Goal: Find specific page/section: Find specific page/section

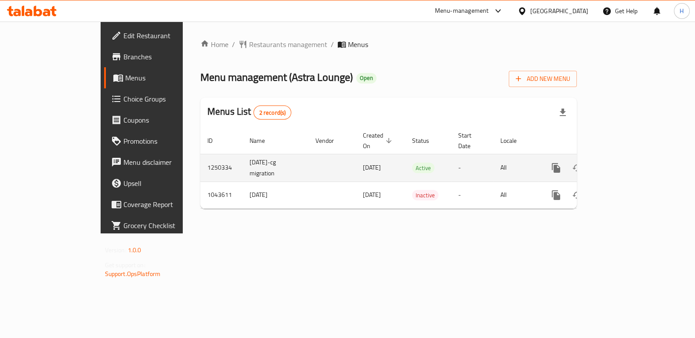
click at [630, 157] on link "enhanced table" at bounding box center [619, 167] width 21 height 21
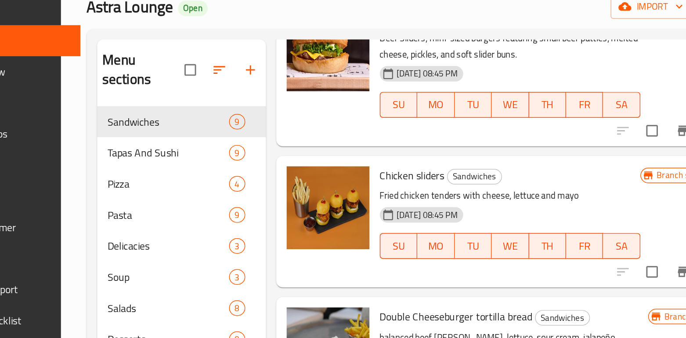
scroll to position [570, 0]
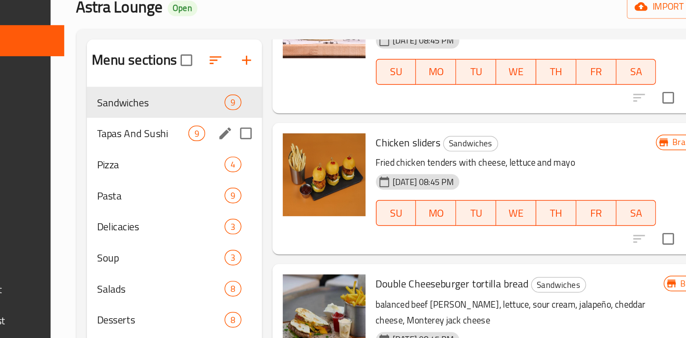
click at [194, 166] on span "Tapas And Sushi" at bounding box center [196, 161] width 62 height 11
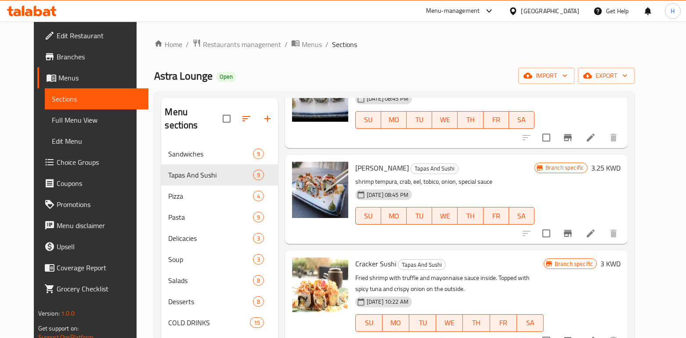
scroll to position [123, 0]
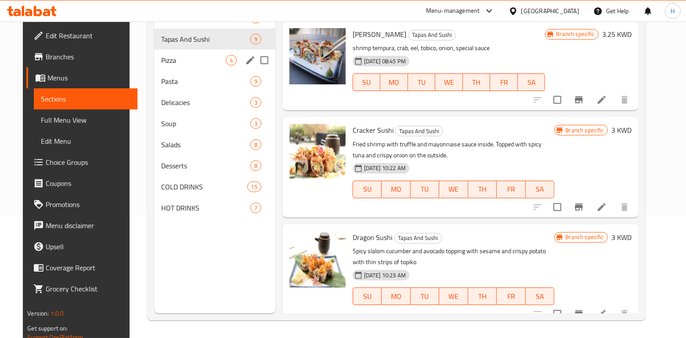
click at [188, 65] on span "Pizza" at bounding box center [193, 60] width 64 height 11
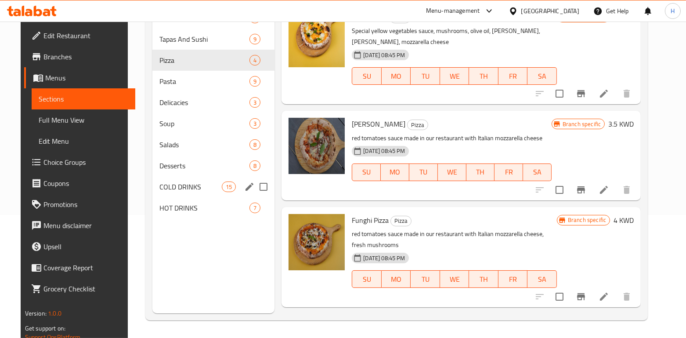
click at [168, 185] on span "COLD DRINKS" at bounding box center [190, 186] width 62 height 11
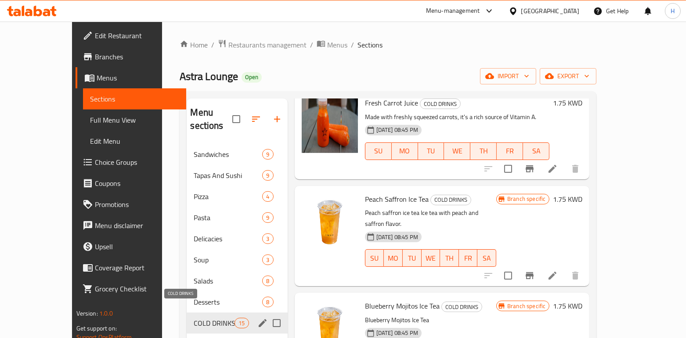
scroll to position [40, 0]
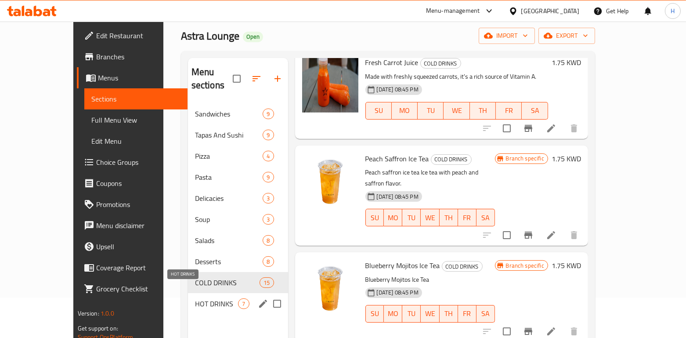
click at [199, 298] on span "HOT DRINKS" at bounding box center [216, 303] width 43 height 11
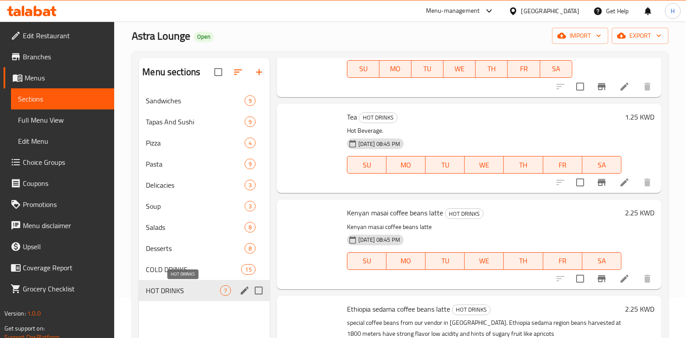
scroll to position [389, 0]
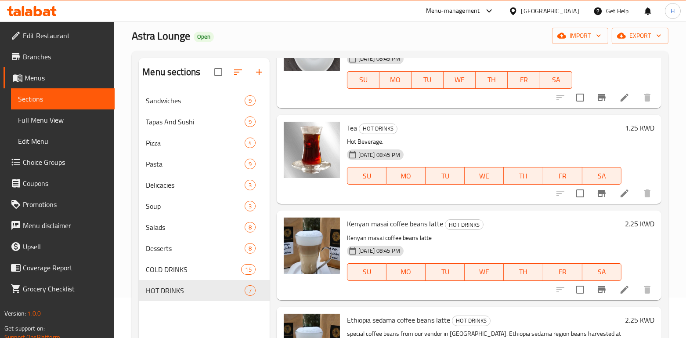
drag, startPoint x: 33, startPoint y: 54, endPoint x: 53, endPoint y: 65, distance: 22.2
click at [33, 54] on span "Branches" at bounding box center [65, 56] width 85 height 11
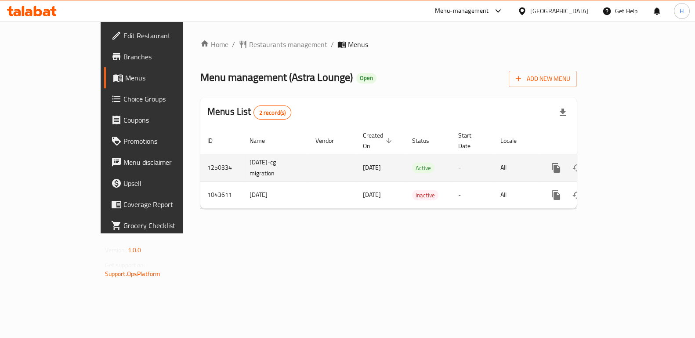
click at [625, 163] on icon "enhanced table" at bounding box center [619, 168] width 11 height 11
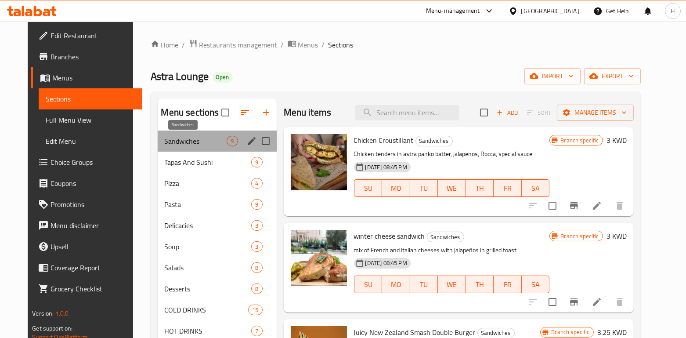
click at [178, 139] on span "Sandwiches" at bounding box center [196, 141] width 62 height 11
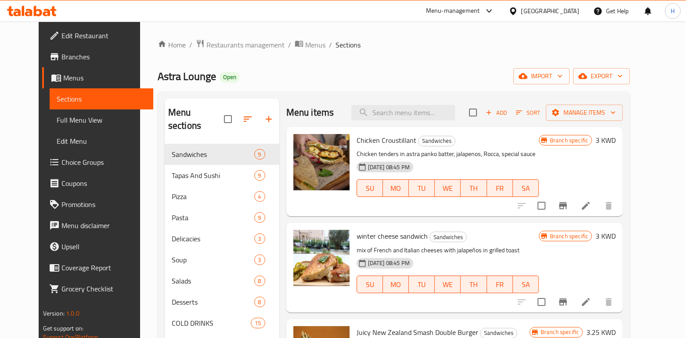
click at [61, 40] on span "Edit Restaurant" at bounding box center [103, 35] width 85 height 11
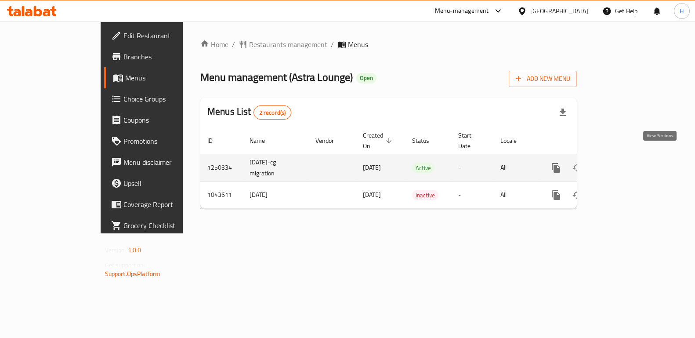
click at [630, 157] on link "enhanced table" at bounding box center [619, 167] width 21 height 21
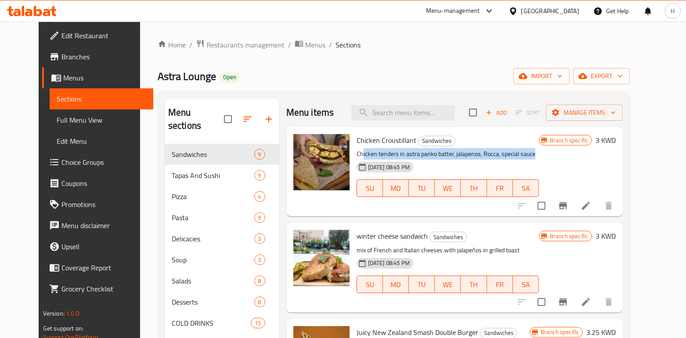
drag, startPoint x: 354, startPoint y: 155, endPoint x: 525, endPoint y: 157, distance: 170.9
click at [525, 157] on p "Chicken tenders in astra panko batter, jalapenos, Rocca, special sauce" at bounding box center [448, 153] width 182 height 11
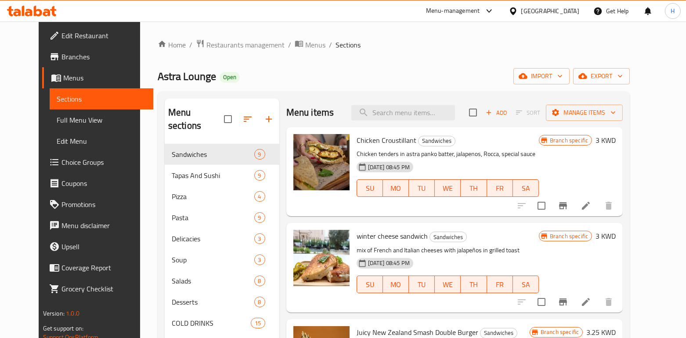
click at [390, 142] on span "Chicken Croustillant" at bounding box center [387, 140] width 60 height 13
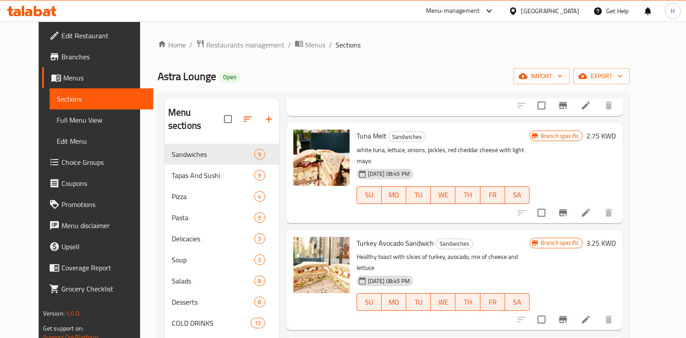
scroll to position [234, 0]
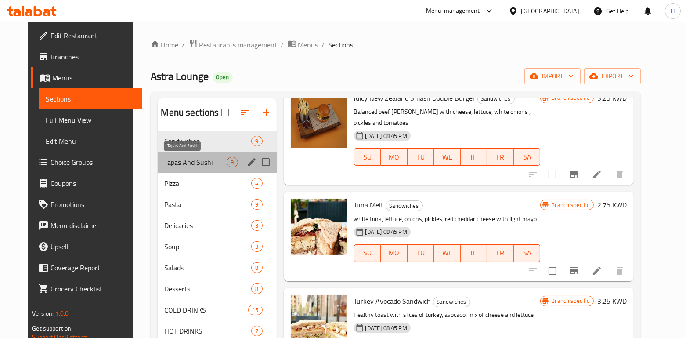
click at [197, 157] on span "Tapas And Sushi" at bounding box center [196, 162] width 62 height 11
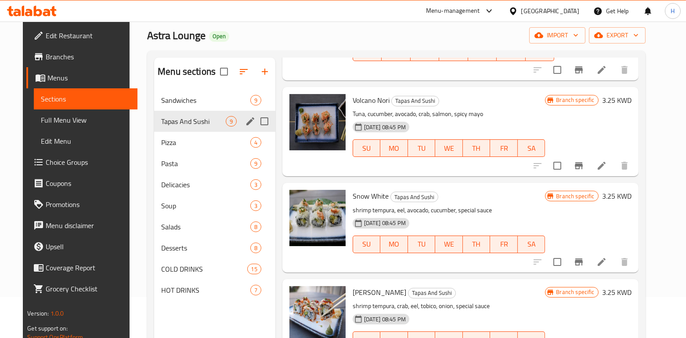
scroll to position [58, 0]
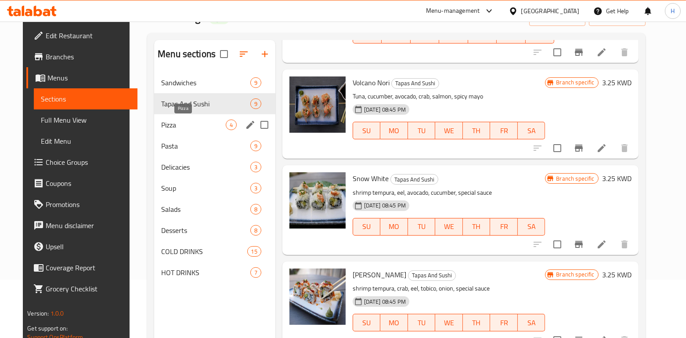
click at [164, 124] on span "Pizza" at bounding box center [193, 124] width 64 height 11
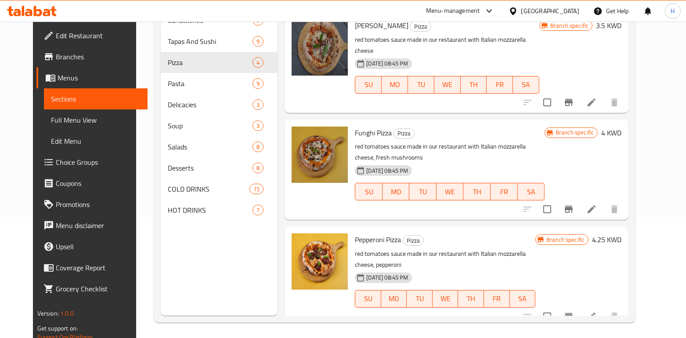
scroll to position [123, 0]
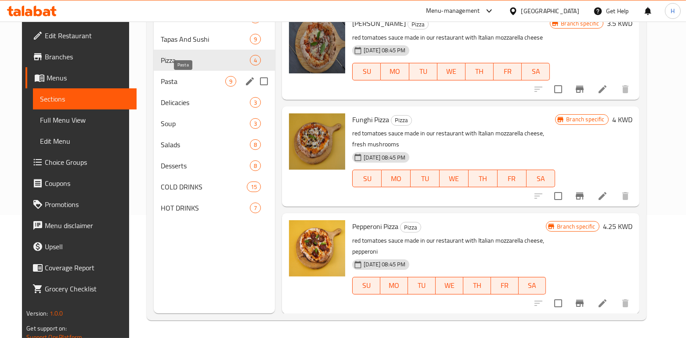
click at [172, 77] on span "Pasta" at bounding box center [193, 81] width 65 height 11
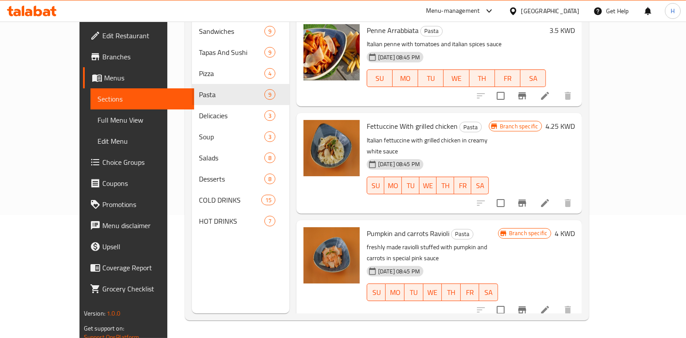
scroll to position [6, 0]
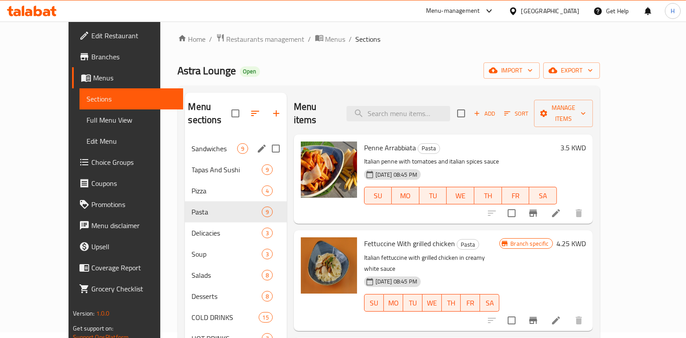
click at [185, 138] on div "Sandwiches 9" at bounding box center [236, 148] width 102 height 21
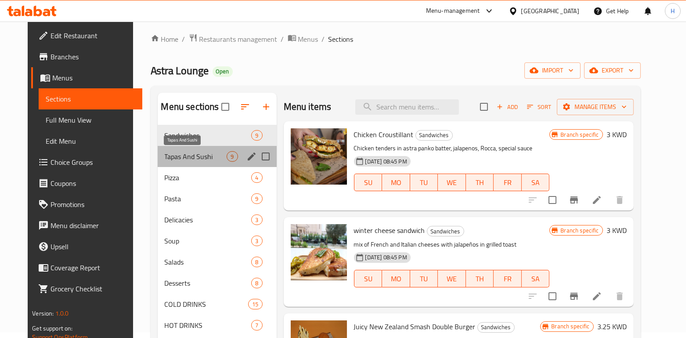
click at [183, 152] on span "Tapas And Sushi" at bounding box center [196, 156] width 62 height 11
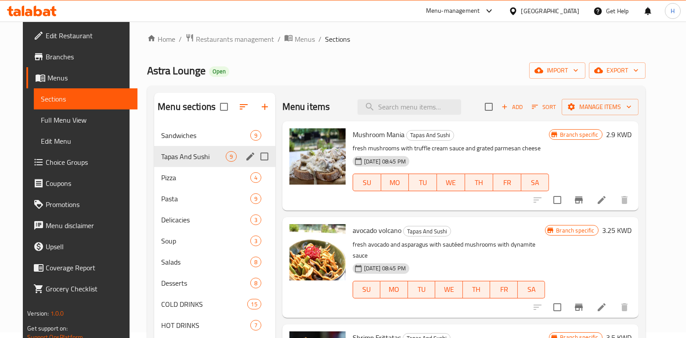
click at [177, 164] on div "Tapas And Sushi 9" at bounding box center [214, 156] width 121 height 21
click at [174, 174] on span "Pizza" at bounding box center [193, 177] width 64 height 11
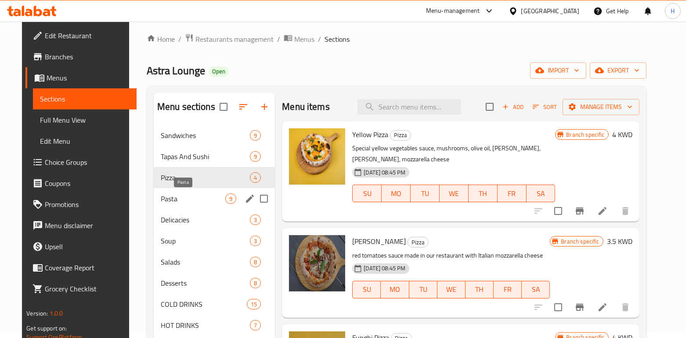
click at [185, 199] on span "Pasta" at bounding box center [193, 198] width 65 height 11
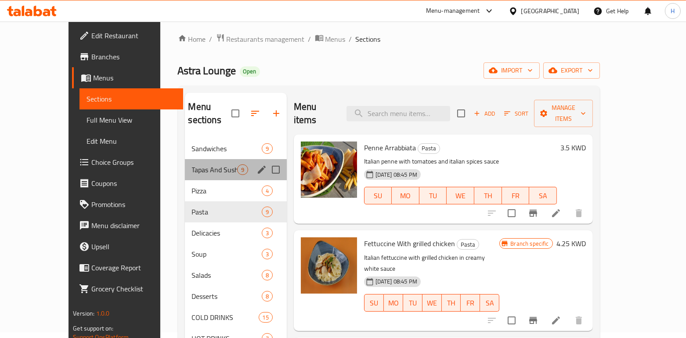
click at [192, 161] on div "Tapas And Sushi 9" at bounding box center [236, 169] width 102 height 21
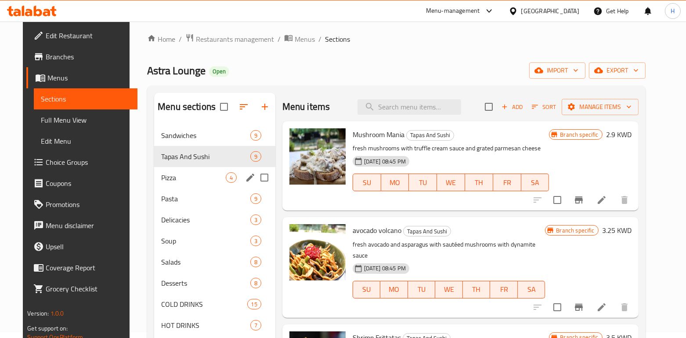
click at [188, 177] on span "Pizza" at bounding box center [193, 177] width 64 height 11
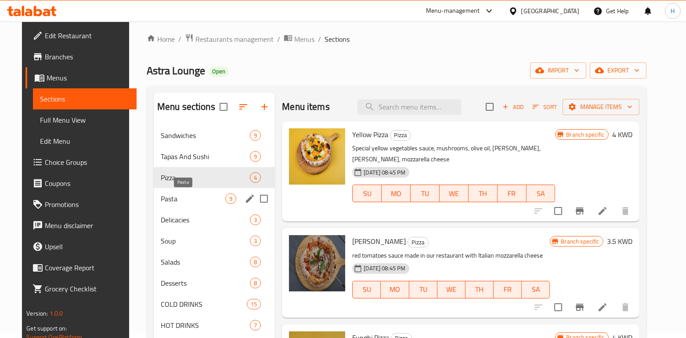
click at [161, 195] on span "Pasta" at bounding box center [193, 198] width 65 height 11
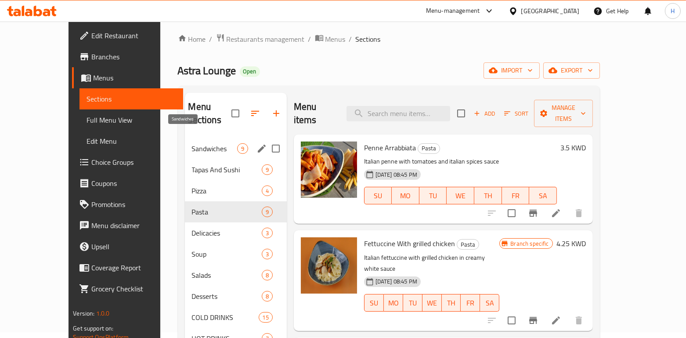
click at [198, 143] on span "Sandwiches" at bounding box center [214, 148] width 45 height 11
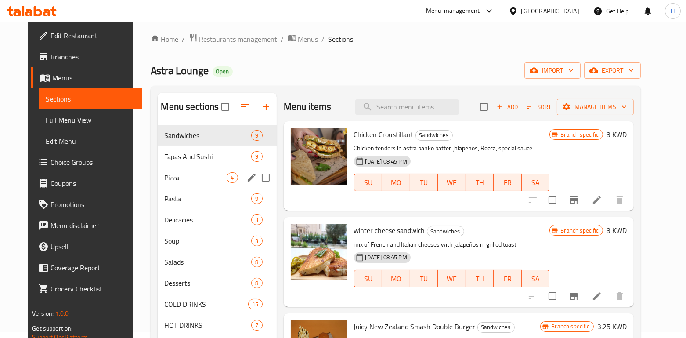
click at [176, 185] on div "Pizza 4" at bounding box center [217, 177] width 119 height 21
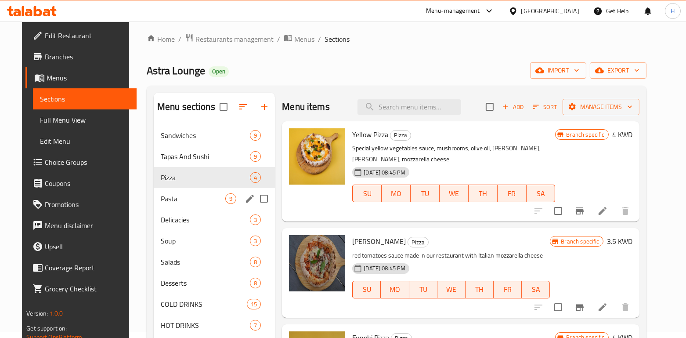
click at [174, 199] on span "Pasta" at bounding box center [193, 198] width 65 height 11
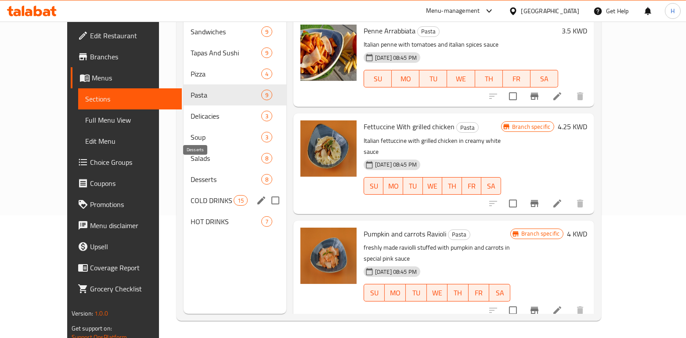
scroll to position [123, 0]
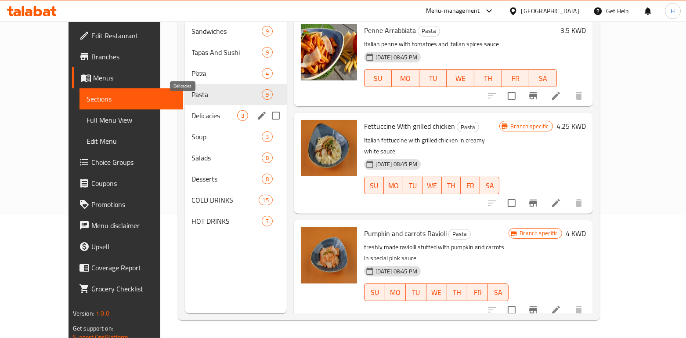
drag, startPoint x: 180, startPoint y: 99, endPoint x: 181, endPoint y: 104, distance: 5.0
click at [192, 110] on span "Delicacies" at bounding box center [214, 115] width 45 height 11
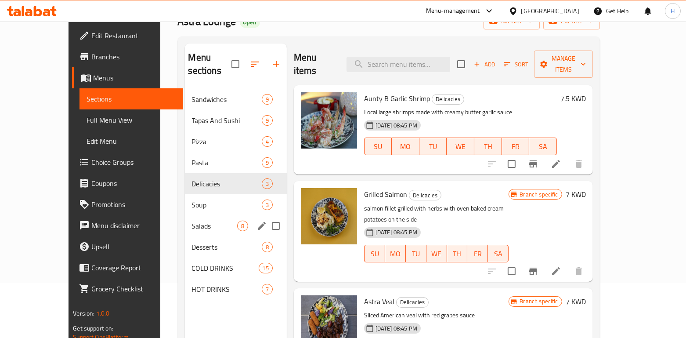
scroll to position [65, 0]
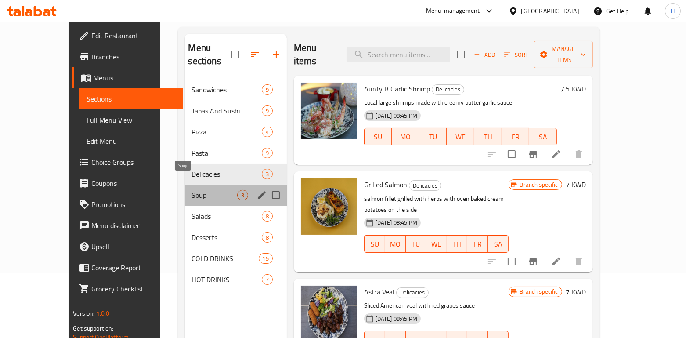
click at [192, 190] on span "Soup" at bounding box center [214, 195] width 45 height 11
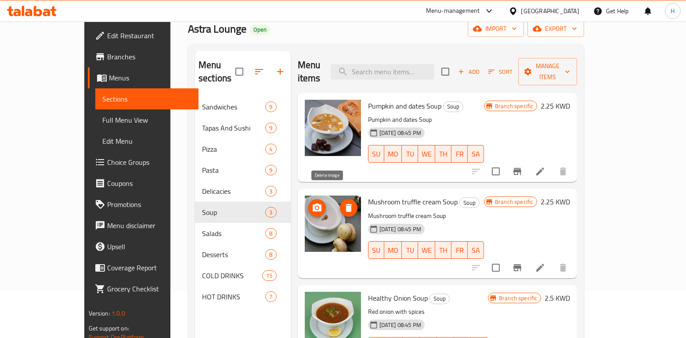
scroll to position [65, 0]
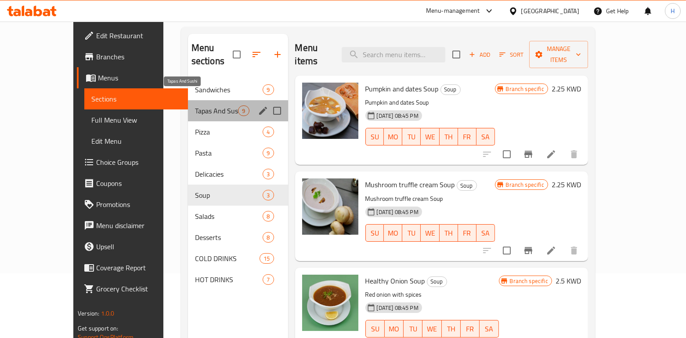
click at [195, 105] on span "Tapas And Sushi" at bounding box center [216, 110] width 43 height 11
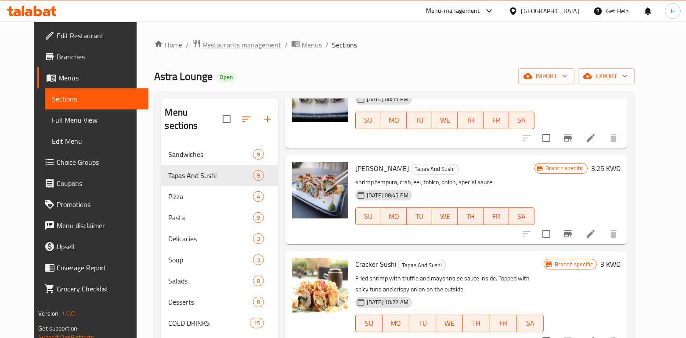
click at [214, 49] on span "Restaurants management" at bounding box center [242, 45] width 78 height 11
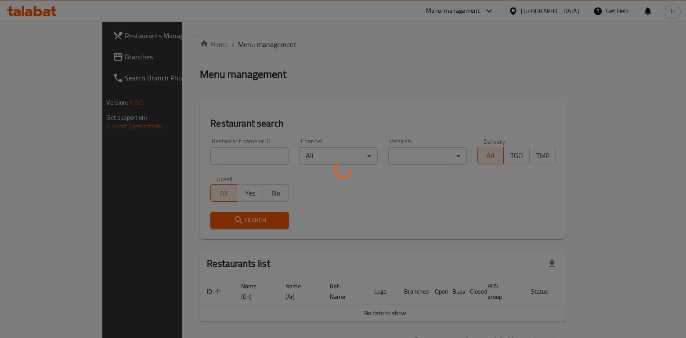
click at [155, 153] on div at bounding box center [343, 169] width 686 height 338
drag, startPoint x: 155, startPoint y: 153, endPoint x: 167, endPoint y: 151, distance: 11.6
click at [165, 152] on div at bounding box center [343, 169] width 686 height 338
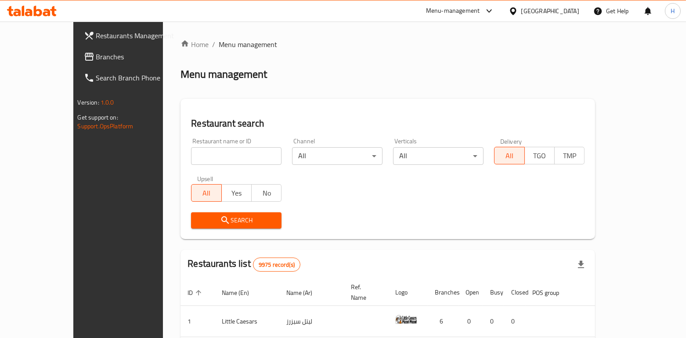
click at [168, 151] on div at bounding box center [343, 169] width 686 height 338
drag, startPoint x: 168, startPoint y: 151, endPoint x: 175, endPoint y: 153, distance: 7.7
click at [191, 151] on input "search" at bounding box center [236, 156] width 90 height 18
type input "fataier Amo mushalttet"
click at [198, 224] on span "Search" at bounding box center [236, 220] width 76 height 11
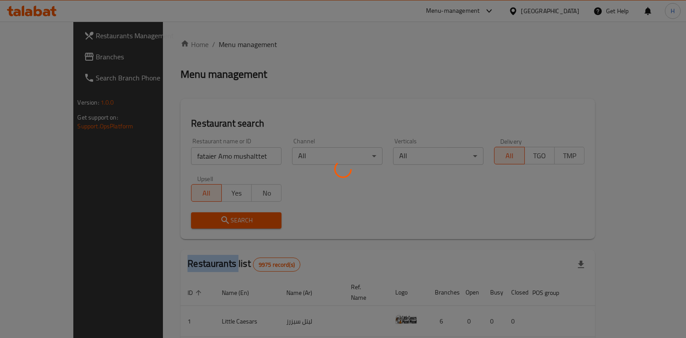
click at [169, 224] on div at bounding box center [343, 169] width 686 height 338
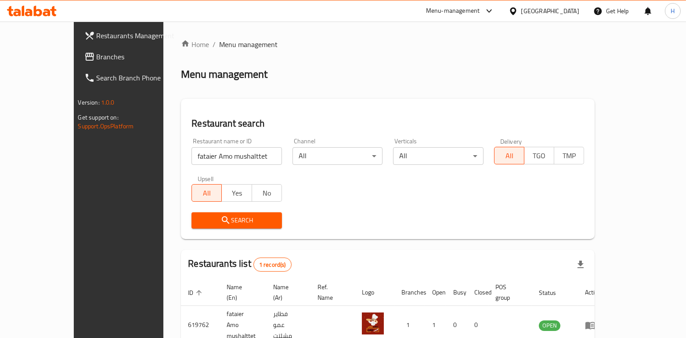
drag, startPoint x: 416, startPoint y: 224, endPoint x: 498, endPoint y: 246, distance: 85.1
click at [416, 224] on div "Search" at bounding box center [387, 220] width 403 height 27
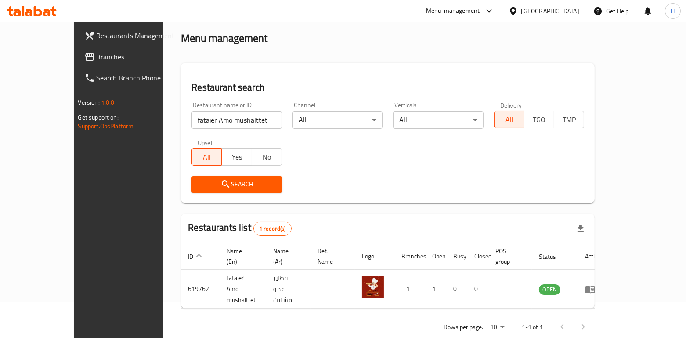
scroll to position [36, 0]
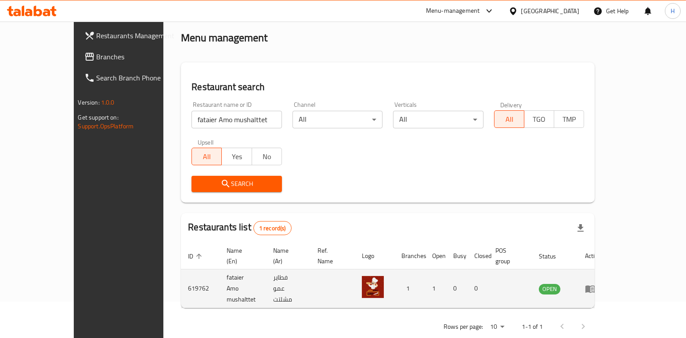
click at [608, 282] on td "enhanced table" at bounding box center [593, 288] width 30 height 39
click at [595, 285] on icon "enhanced table" at bounding box center [591, 288] width 10 height 7
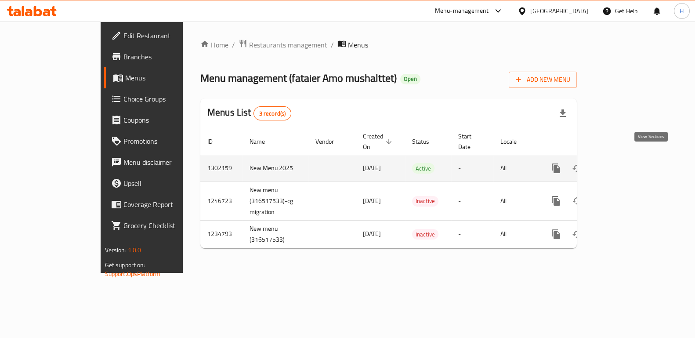
click at [625, 163] on icon "enhanced table" at bounding box center [619, 168] width 11 height 11
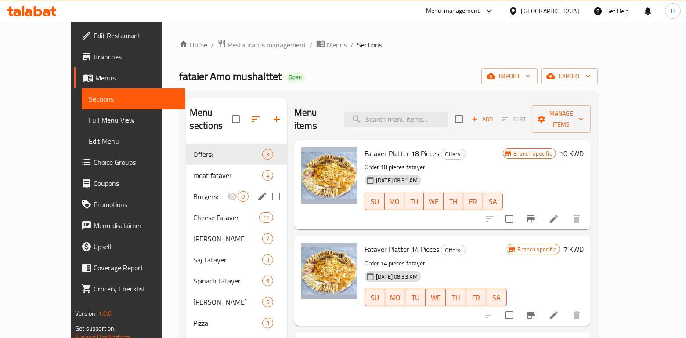
click at [186, 171] on div "meat fatayer 4" at bounding box center [236, 175] width 101 height 21
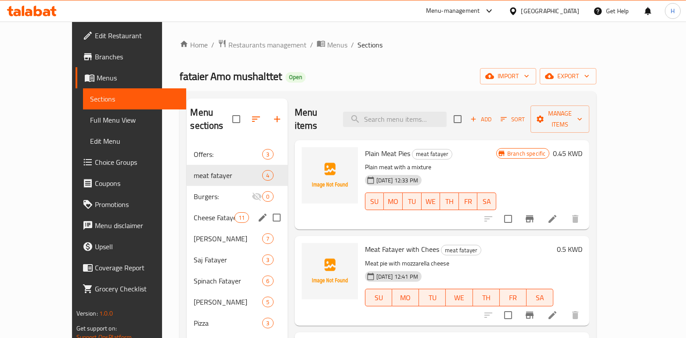
click at [202, 212] on span "Cheese Fatayer" at bounding box center [214, 217] width 41 height 11
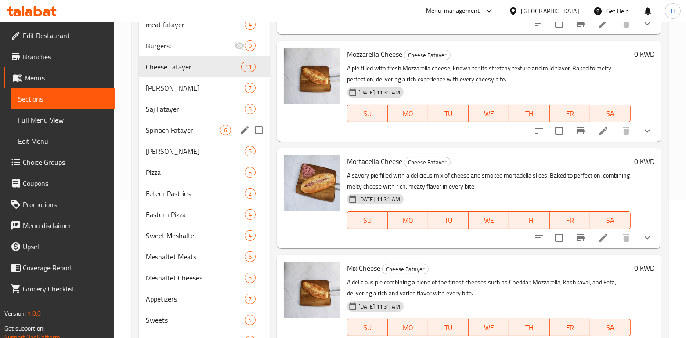
scroll to position [179, 0]
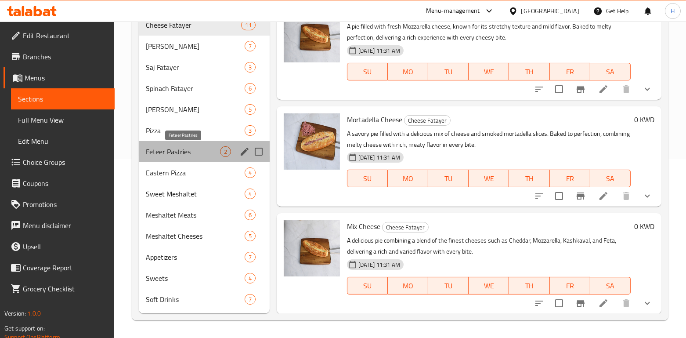
click at [179, 146] on span "Feteer Pastries" at bounding box center [183, 151] width 74 height 11
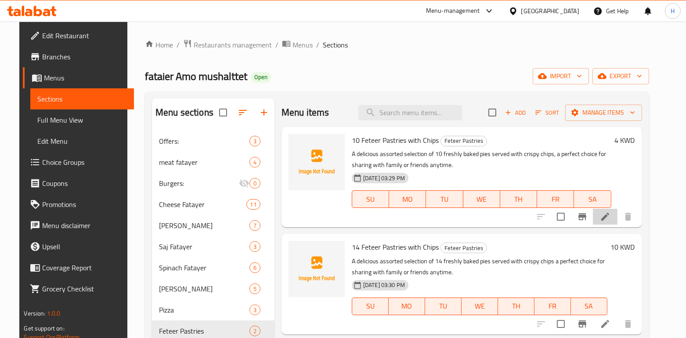
click at [618, 219] on li at bounding box center [605, 217] width 25 height 16
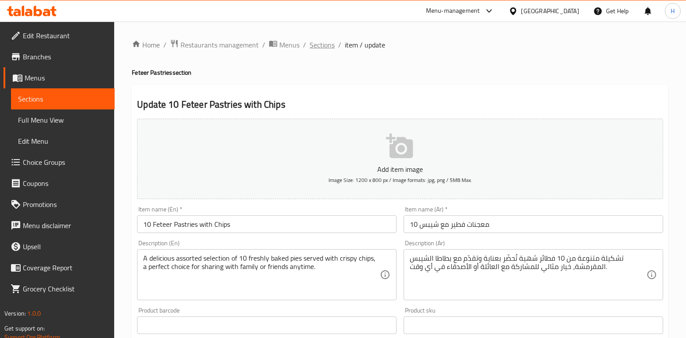
click at [313, 45] on span "Sections" at bounding box center [322, 45] width 25 height 11
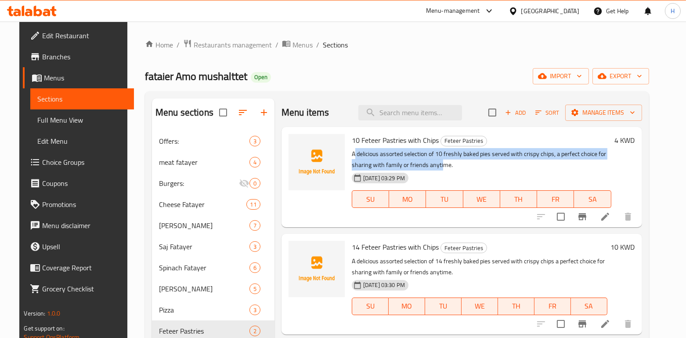
drag, startPoint x: 350, startPoint y: 153, endPoint x: 415, endPoint y: 171, distance: 67.9
click at [415, 171] on div "10 Feteer Pastries with Chips Feteer Pastries A delicious assorted selection of…" at bounding box center [481, 176] width 267 height 93
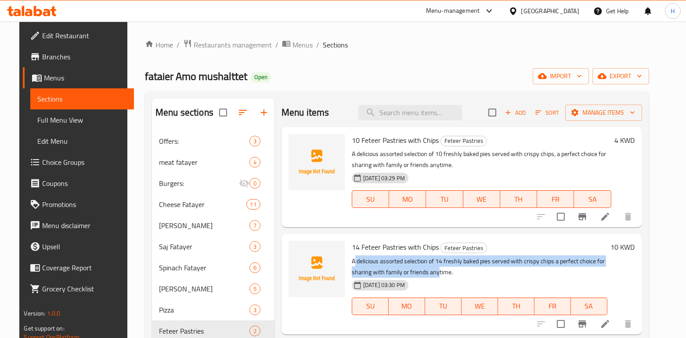
drag, startPoint x: 350, startPoint y: 263, endPoint x: 413, endPoint y: 271, distance: 63.9
click at [413, 271] on p "A delicious assorted selection of 14 freshly baked pies served with crispy chip…" at bounding box center [480, 267] width 256 height 22
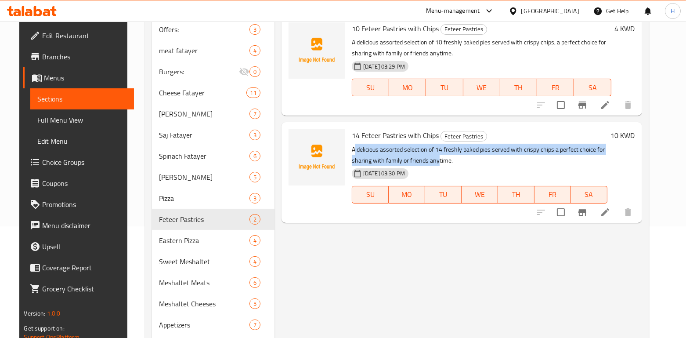
scroll to position [143, 0]
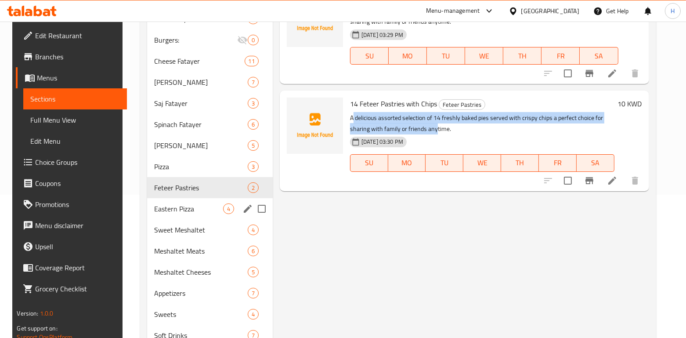
click at [188, 210] on span "Eastern Pizza" at bounding box center [188, 208] width 69 height 11
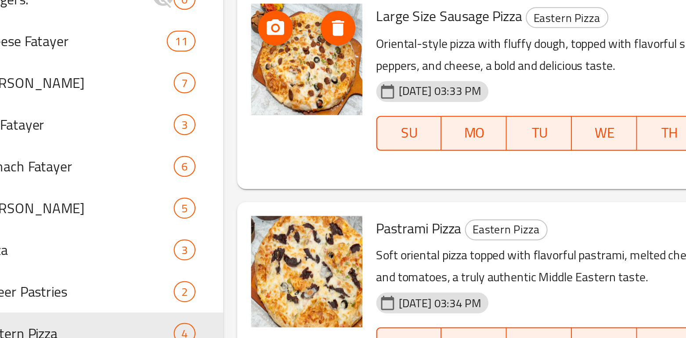
scroll to position [16, 0]
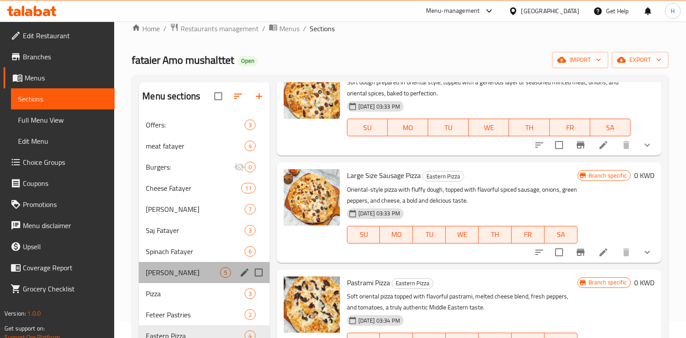
drag, startPoint x: 170, startPoint y: 239, endPoint x: 172, endPoint y: 282, distance: 43.1
click at [172, 282] on div "Labneh Fatayer 5" at bounding box center [204, 272] width 130 height 21
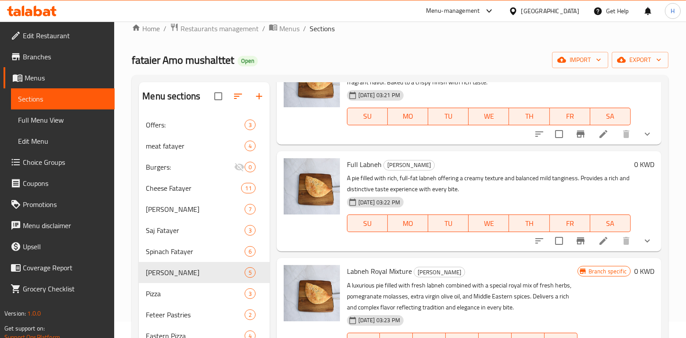
scroll to position [179, 0]
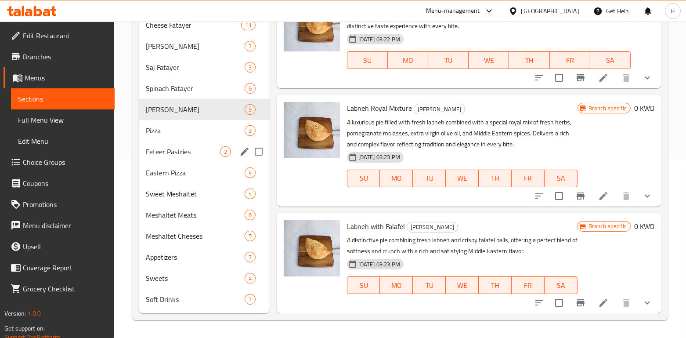
click at [213, 160] on div "Feteer Pastries 2" at bounding box center [204, 151] width 130 height 21
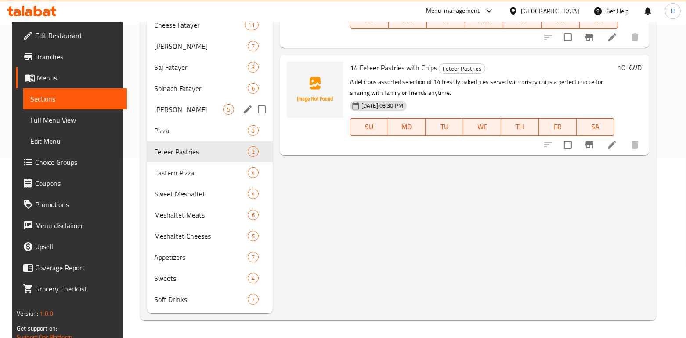
scroll to position [87, 0]
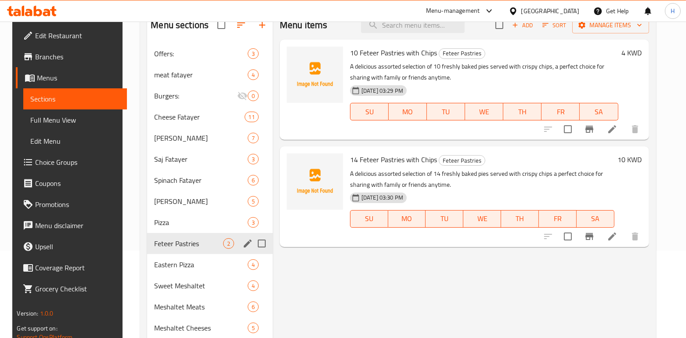
click at [206, 234] on div "Feteer Pastries 2" at bounding box center [210, 243] width 126 height 21
click at [184, 277] on div "Sweet Meshaltet 4" at bounding box center [210, 285] width 126 height 21
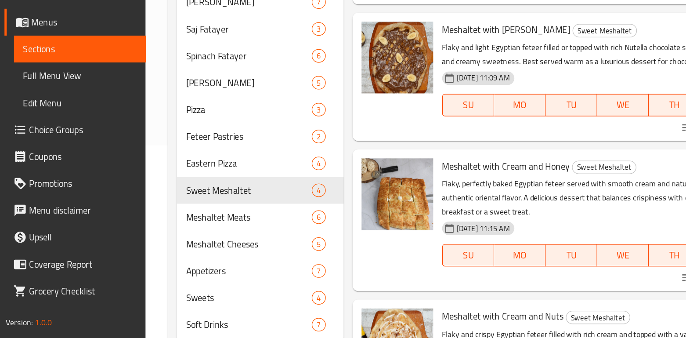
scroll to position [163, 0]
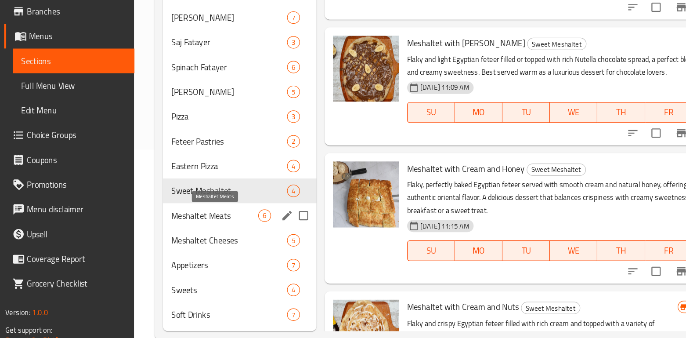
click at [196, 234] on span "Meshaltet Meats" at bounding box center [183, 230] width 74 height 11
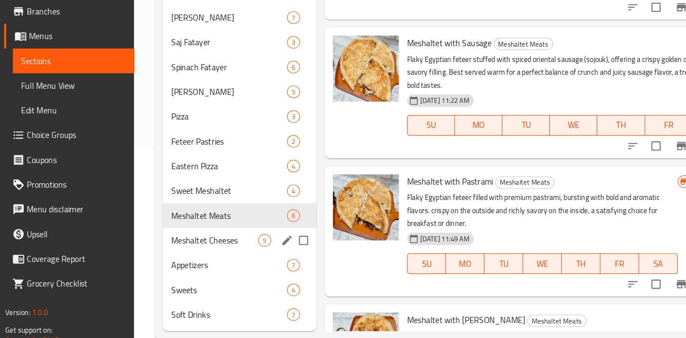
click at [201, 259] on div "Meshaltet Cheeses 5" at bounding box center [204, 251] width 130 height 21
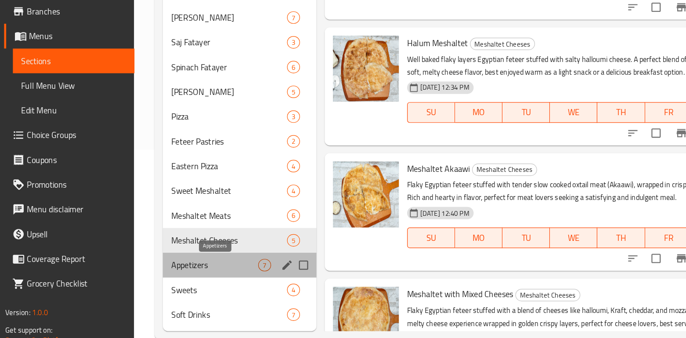
click at [194, 274] on span "Appetizers" at bounding box center [183, 273] width 74 height 11
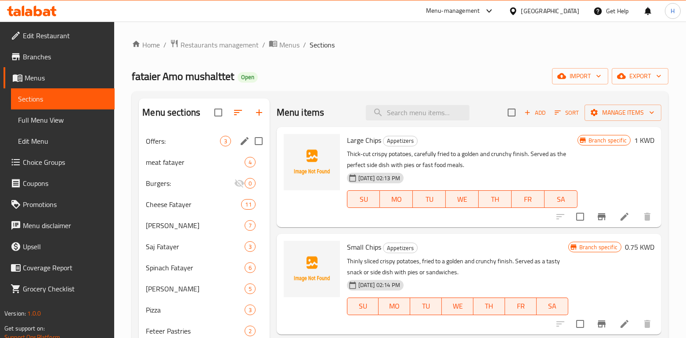
click at [180, 141] on span "Offers:" at bounding box center [183, 141] width 74 height 11
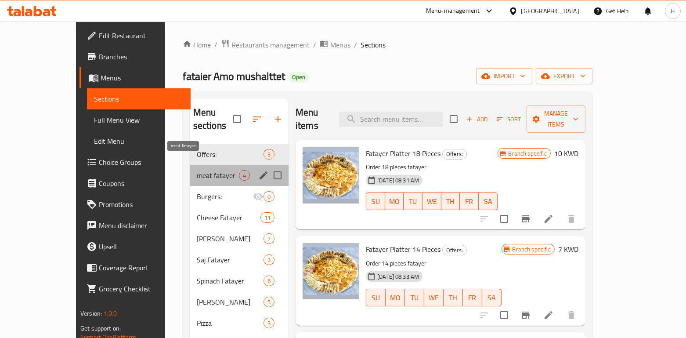
click at [197, 170] on span "meat fatayer" at bounding box center [218, 175] width 42 height 11
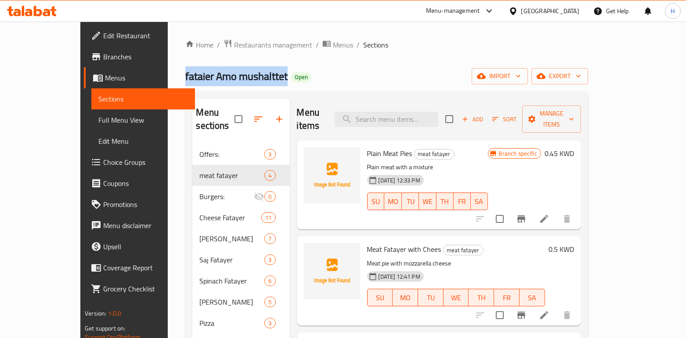
drag, startPoint x: 132, startPoint y: 73, endPoint x: 158, endPoint y: 101, distance: 37.3
click at [232, 78] on div "Home / Restaurants management / Menus / Sections fataier Amo mushalttet Open im…" at bounding box center [386, 276] width 437 height 509
click at [103, 57] on span "Branches" at bounding box center [145, 56] width 85 height 11
